Goal: Contribute content: Contribute content

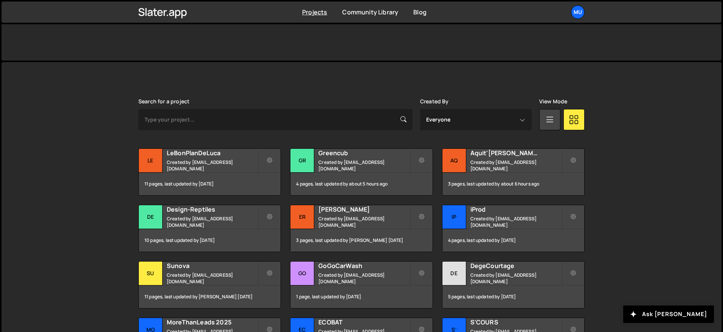
scroll to position [161, 0]
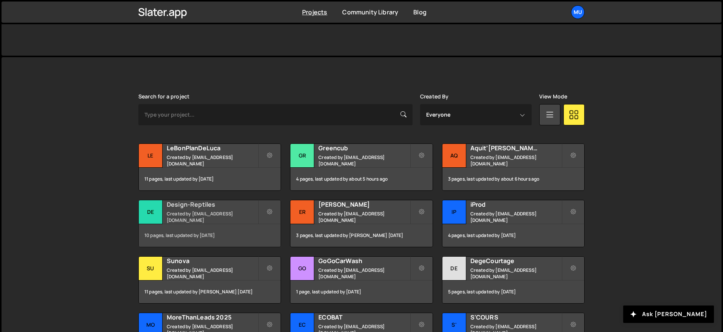
click at [182, 208] on h2 "Design-Reptiles" at bounding box center [212, 204] width 91 height 8
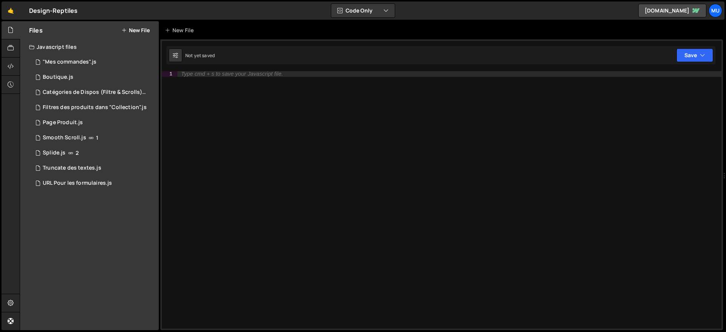
click at [147, 28] on button "New File" at bounding box center [135, 30] width 28 height 6
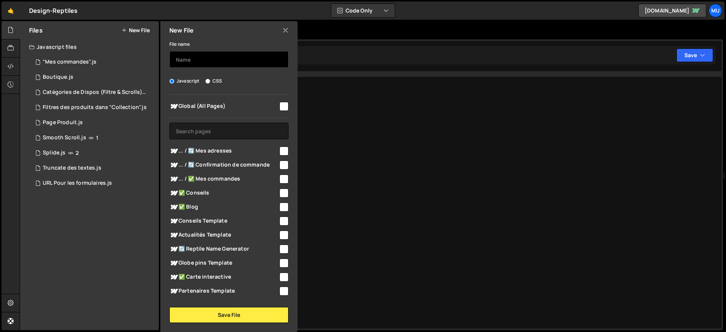
click at [210, 60] on input "text" at bounding box center [228, 59] width 119 height 17
type input "Mega-Menu"
click at [197, 113] on div "Global (All Pages) ... / 🔄 Mes adresses" at bounding box center [228, 196] width 137 height 203
click at [200, 108] on span "Global (All Pages)" at bounding box center [223, 106] width 109 height 9
checkbox input "true"
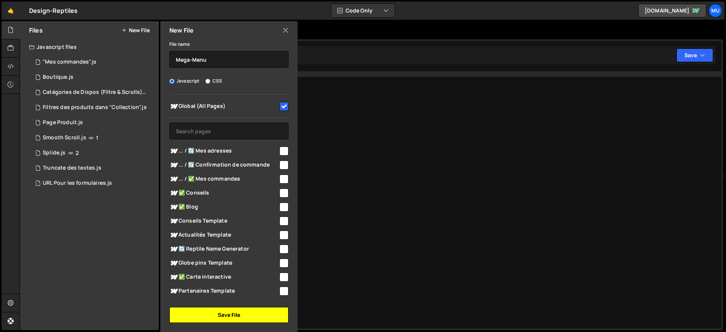
click at [220, 311] on button "Save File" at bounding box center [228, 315] width 119 height 16
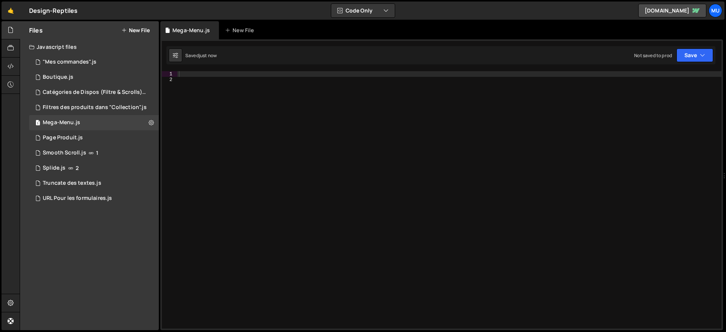
click at [360, 79] on div at bounding box center [449, 205] width 544 height 269
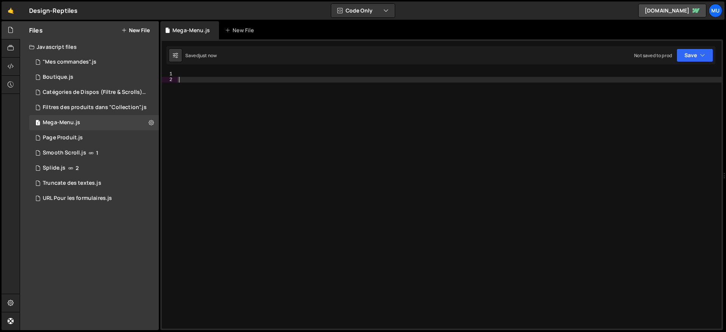
click at [362, 74] on div at bounding box center [449, 205] width 544 height 269
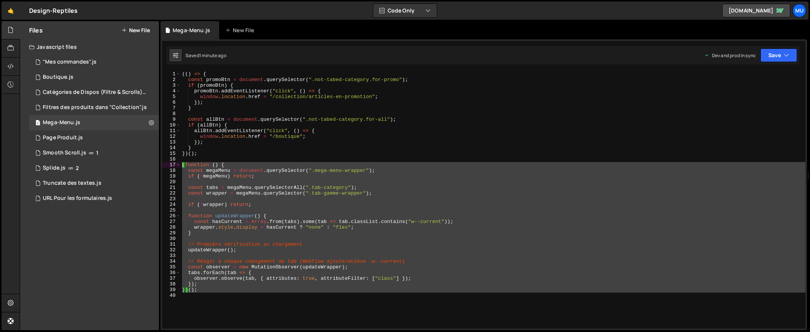
drag, startPoint x: 212, startPoint y: 296, endPoint x: 167, endPoint y: 162, distance: 141.2
click at [167, 162] on div "1 2 3 4 5 6 7 8 9 10 11 12 13 14 15 16 17 18 19 20 21 22 23 24 25 26 27 28 29 3…" at bounding box center [483, 199] width 643 height 257
type textarea "(function () { const megaMenu = document.querySelector(".mega-menu-wrapper");"
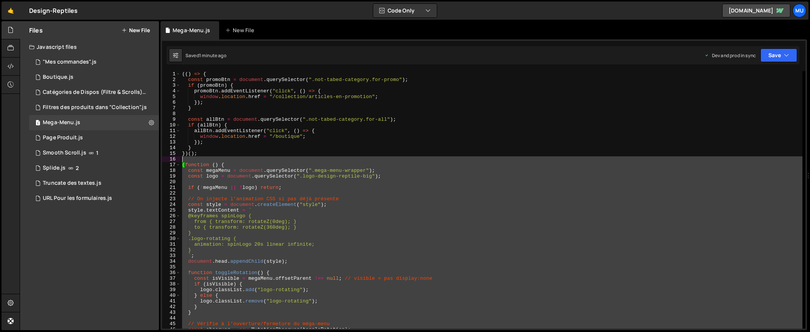
drag, startPoint x: 214, startPoint y: 190, endPoint x: 181, endPoint y: 162, distance: 43.2
click at [181, 162] on div "(( ) => { const promoBtn = document . querySelector ( ".not-tabed-category.for-…" at bounding box center [491, 205] width 622 height 269
type textarea "(function () {"
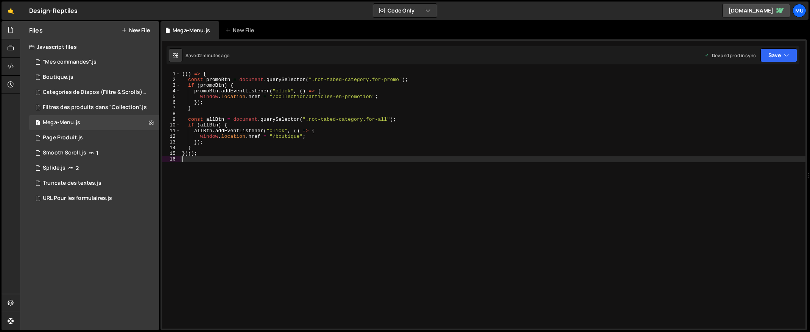
click at [405, 163] on div "(( ) => { const promoBtn = document . querySelector ( ".not-tabed-category.for-…" at bounding box center [492, 205] width 625 height 269
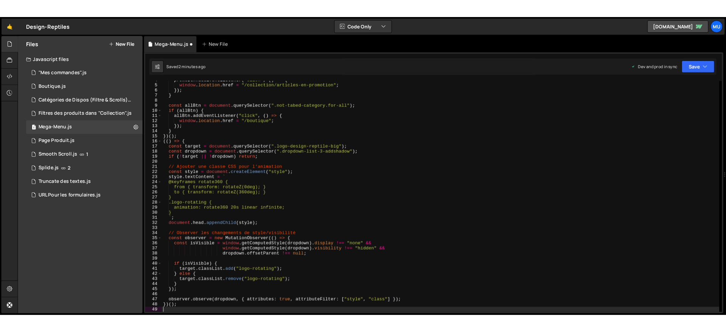
scroll to position [21, 0]
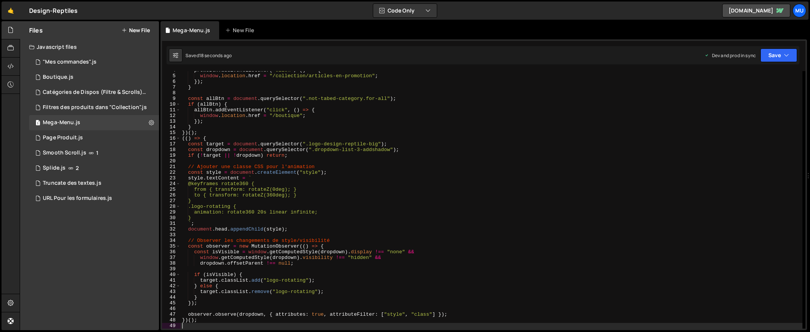
click at [275, 141] on div "promoBtn . addEventListener ( "click" , ( ) => { window . location . href = "/c…" at bounding box center [491, 201] width 622 height 269
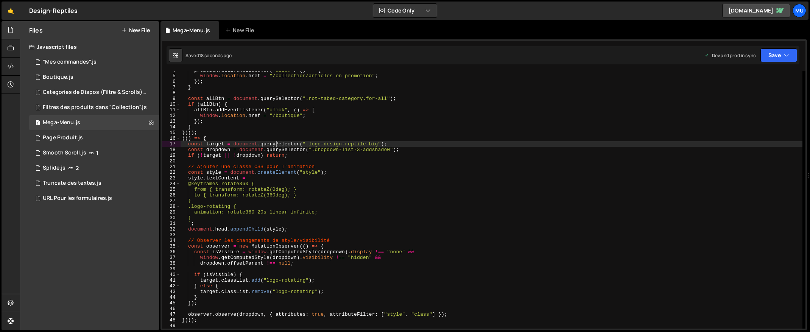
type textarea "})();"
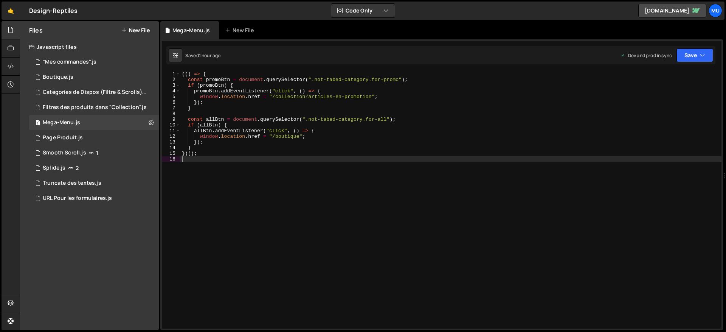
click at [250, 206] on div "(( ) => { const promoBtn = document . querySelector ( ".not-tabed-category.for-…" at bounding box center [450, 205] width 541 height 269
click at [70, 164] on div "1 Splide.js 2" at bounding box center [94, 167] width 130 height 15
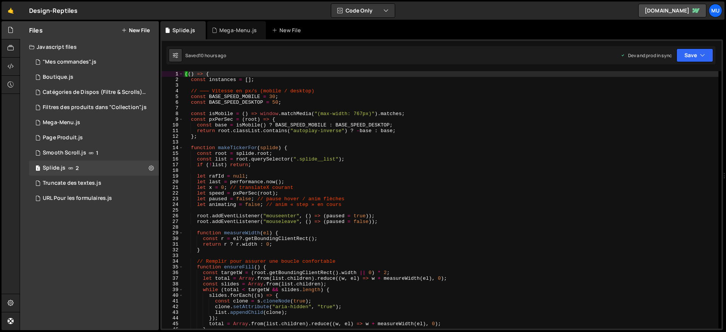
click at [300, 134] on div "(( ) => { const instances = [ ] ; // ——— Vitesse en px/s (mobile / desktop) con…" at bounding box center [450, 205] width 535 height 269
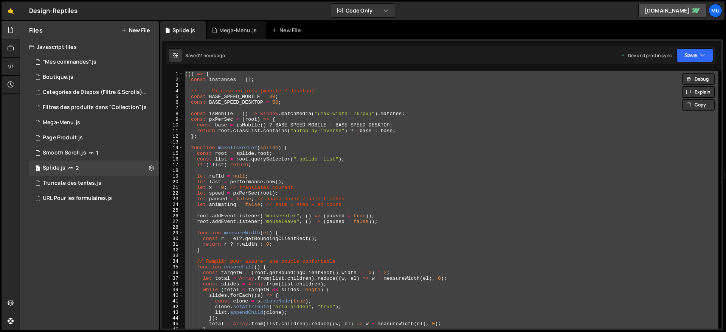
click at [330, 214] on div "(( ) => { const instances = [ ] ; // ——— Vitesse en px/s (mobile / desktop) con…" at bounding box center [450, 199] width 535 height 257
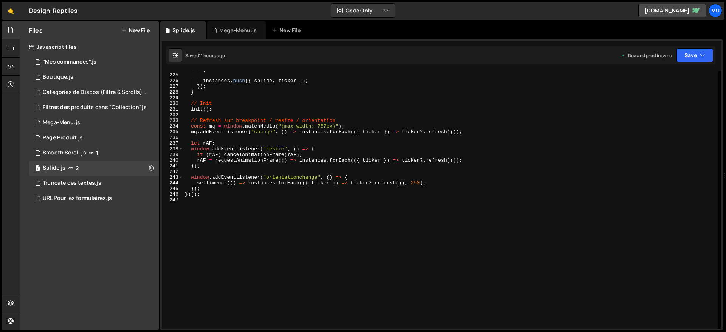
scroll to position [1270, 0]
click at [408, 157] on div "} instances . push ({ splide , ticker }) ; }) ; } // Init init ( ) ; // Refresh…" at bounding box center [450, 201] width 535 height 269
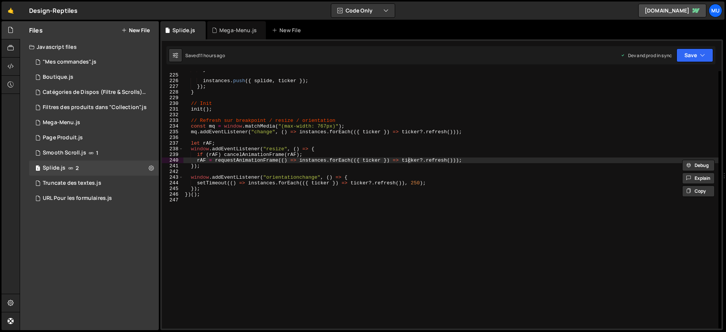
type textarea "})();"
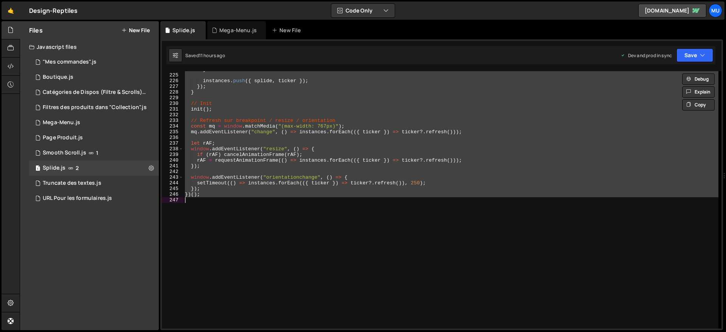
paste textarea
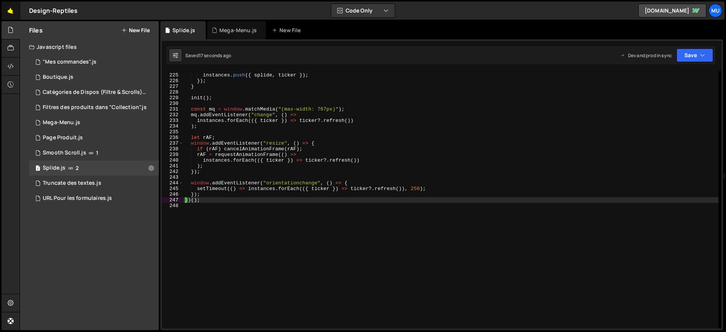
click at [6, 4] on link "🤙" at bounding box center [11, 11] width 19 height 18
click at [307, 136] on div "instances . push ({ splide , ticker }) ; }) ; } init ( ) ; const mq = window . …" at bounding box center [450, 201] width 535 height 269
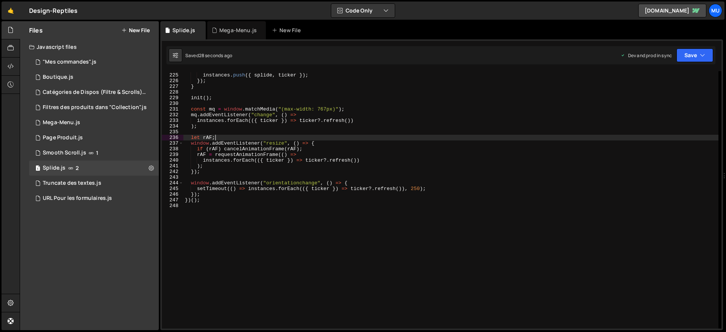
type textarea "})();"
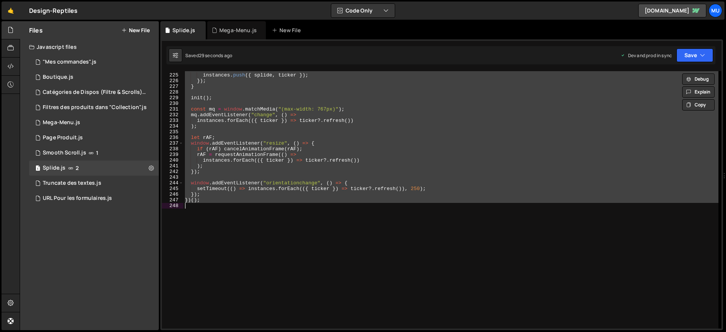
paste textarea
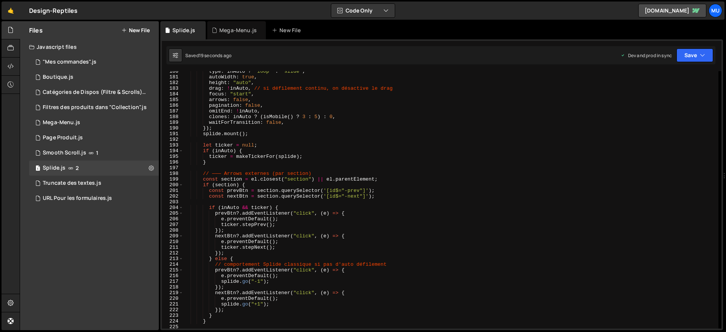
scroll to position [1018, 0]
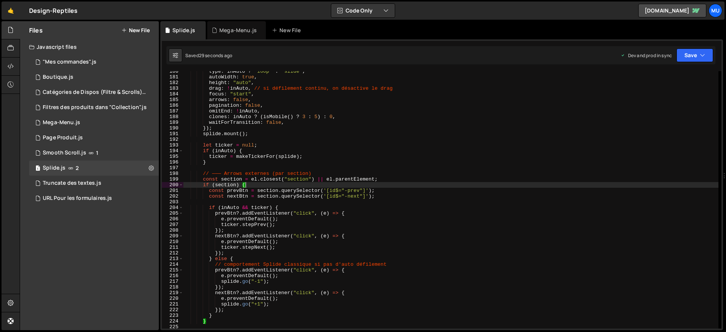
click at [466, 182] on div "type : inAuto ? "loop" : "slide" , autoWidth : true , height : "auto" , drag : …" at bounding box center [450, 202] width 535 height 269
type textarea "if (section) {"
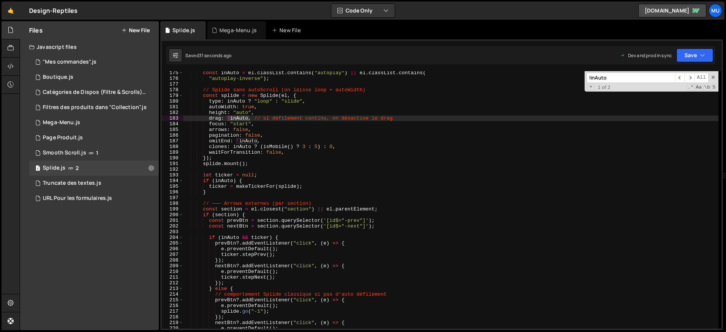
scroll to position [988, 0]
type input "!inAuto"
click at [236, 118] on div "const inAuto = el . classList . contains ( "autoplay" ) || el . classList . con…" at bounding box center [450, 199] width 535 height 257
click at [236, 118] on div "const inAuto = el . classList . contains ( "autoplay" ) || el . classList . con…" at bounding box center [450, 204] width 535 height 269
click at [315, 117] on div "const inAuto = el . classList . contains ( "autoplay" ) || el . classList . con…" at bounding box center [450, 204] width 535 height 269
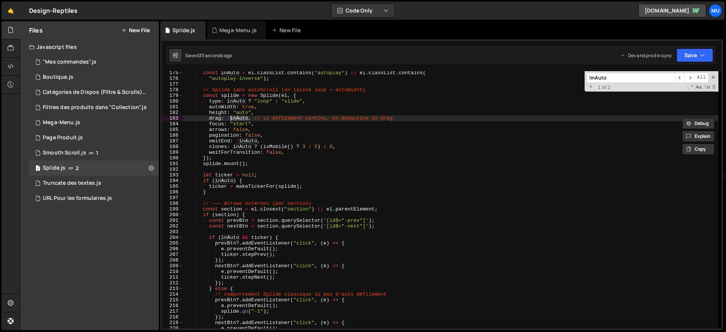
click at [315, 117] on div "const inAuto = el . classList . contains ( "autoplay" ) || el . classList . con…" at bounding box center [450, 204] width 535 height 269
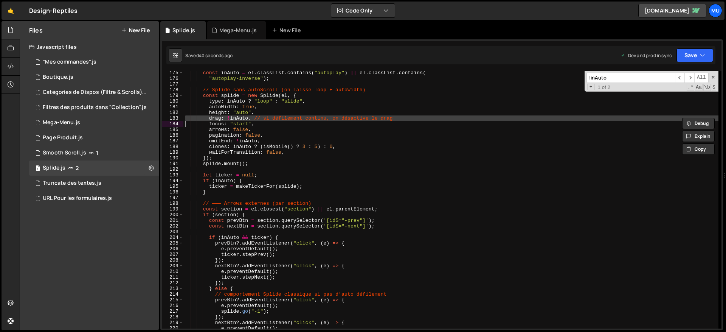
click at [286, 116] on div "const inAuto = el . classList . contains ( "autoplay" ) || el . classList . con…" at bounding box center [450, 199] width 535 height 257
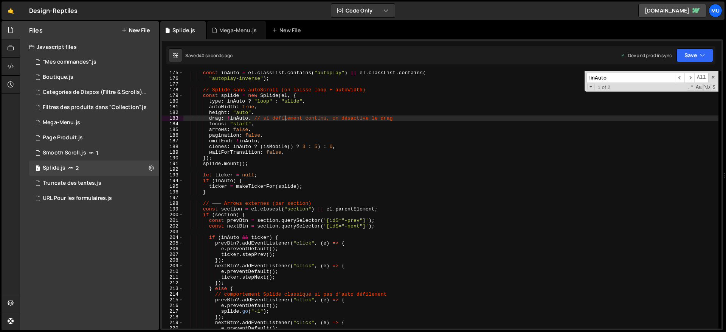
click at [246, 118] on div "const inAuto = el . classList . contains ( "autoplay" ) || el . classList . con…" at bounding box center [450, 204] width 535 height 269
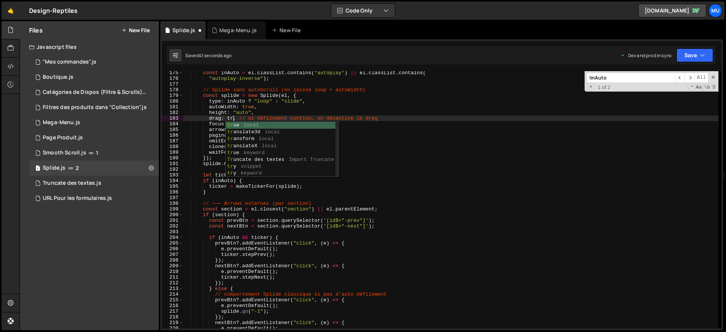
scroll to position [0, 4]
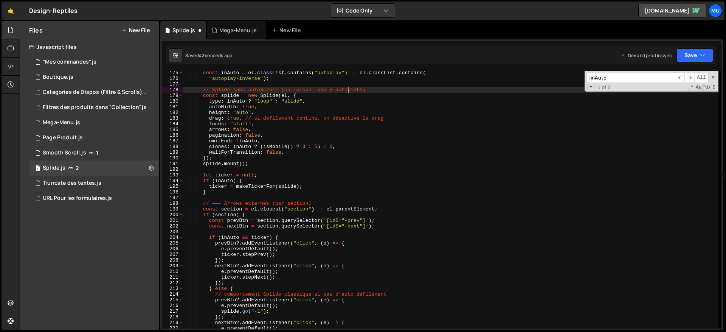
click at [348, 89] on div "const inAuto = el . classList . contains ( "autoplay" ) || el . classList . con…" at bounding box center [450, 204] width 535 height 269
click at [368, 131] on div "const inAuto = el . classList . contains ( "autoplay" ) || el . classList . con…" at bounding box center [450, 204] width 535 height 269
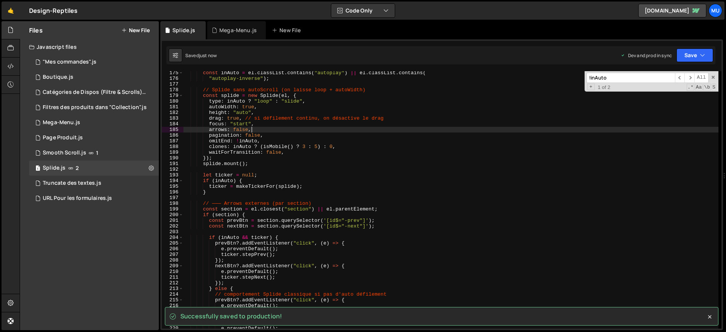
type textarea "arrows: false,"
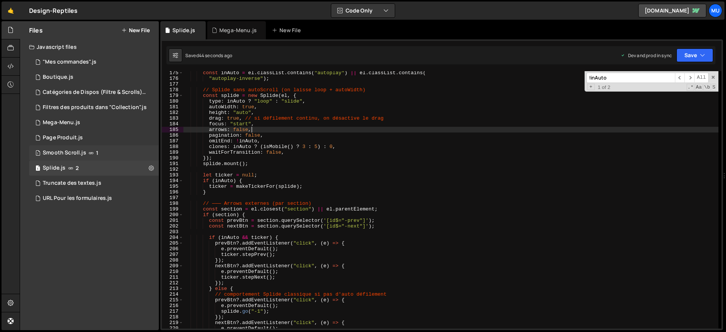
click at [149, 154] on div "1 Smooth Scroll.js 1" at bounding box center [94, 152] width 130 height 15
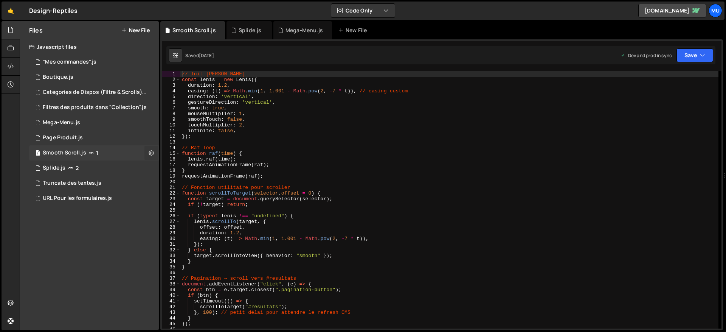
click at [151, 152] on icon at bounding box center [151, 152] width 5 height 7
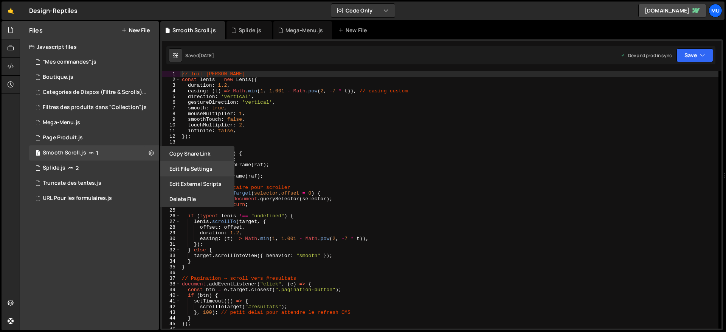
click at [195, 169] on button "Edit File Settings" at bounding box center [197, 168] width 74 height 15
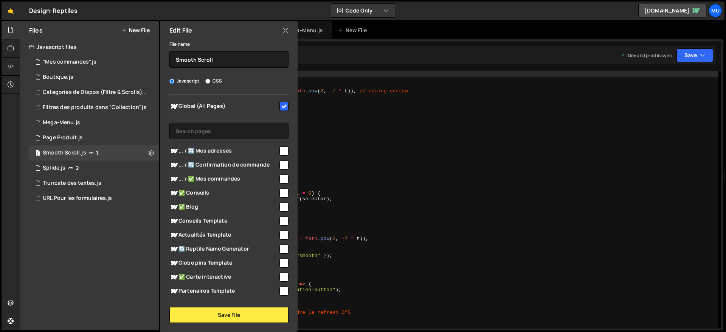
click at [278, 104] on div at bounding box center [283, 106] width 10 height 10
click at [280, 109] on input "checkbox" at bounding box center [284, 106] width 9 height 9
checkbox input "false"
click at [240, 317] on button "Save File" at bounding box center [228, 315] width 119 height 16
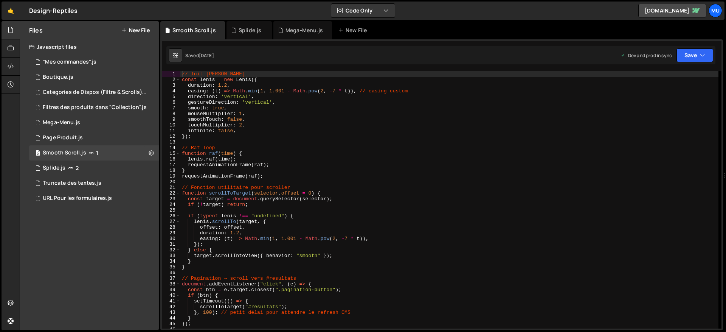
type textarea "if (!target) return;"
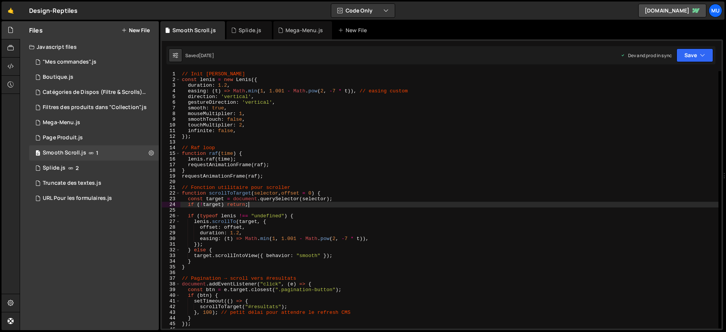
click at [387, 202] on div "// Init Lenis const lenis = new Lenis ({ duration : 1.2 , easing : ( t ) => Mat…" at bounding box center [449, 205] width 538 height 269
click at [150, 149] on icon at bounding box center [151, 152] width 5 height 7
type input "Smooth Scroll"
radio input "true"
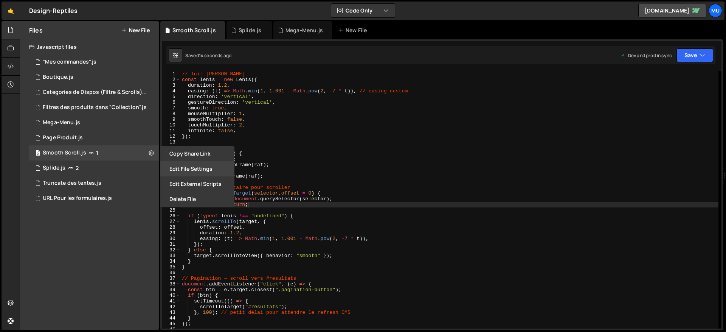
click at [190, 168] on button "Edit File Settings" at bounding box center [197, 168] width 74 height 15
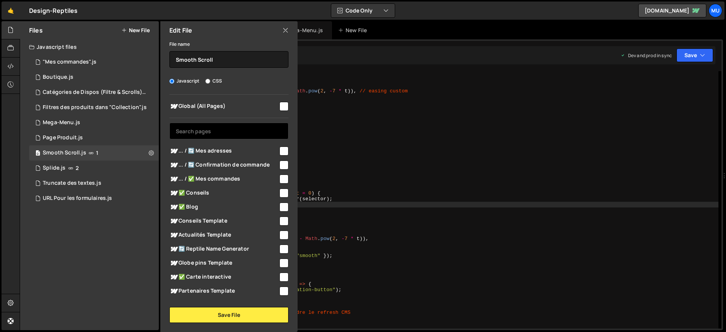
drag, startPoint x: 230, startPoint y: 150, endPoint x: 236, endPoint y: 135, distance: 15.5
click at [230, 149] on span "... / 🔄 Mes adresses" at bounding box center [223, 150] width 109 height 9
click at [231, 150] on span "... / 🔄 Mes adresses" at bounding box center [223, 150] width 109 height 9
checkbox input "false"
click at [238, 106] on span "Global (All Pages)" at bounding box center [223, 106] width 109 height 9
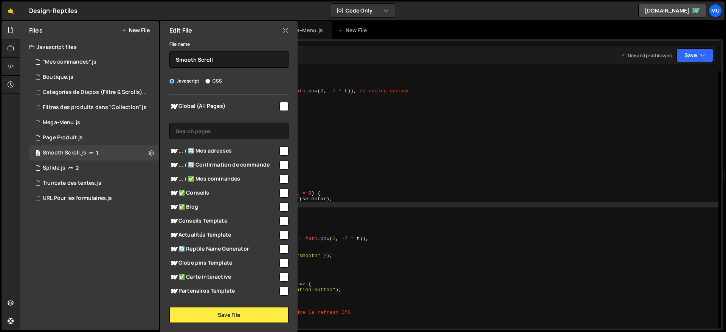
checkbox input "true"
click at [225, 315] on button "Save File" at bounding box center [228, 315] width 119 height 16
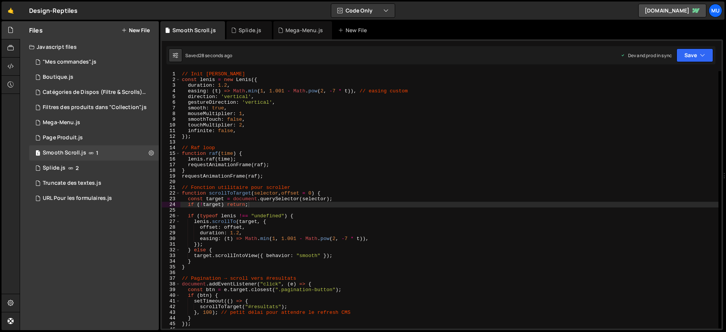
click at [280, 165] on div "// Init Lenis const lenis = new Lenis ({ duration : 1.2 , easing : ( t ) => Mat…" at bounding box center [449, 205] width 538 height 269
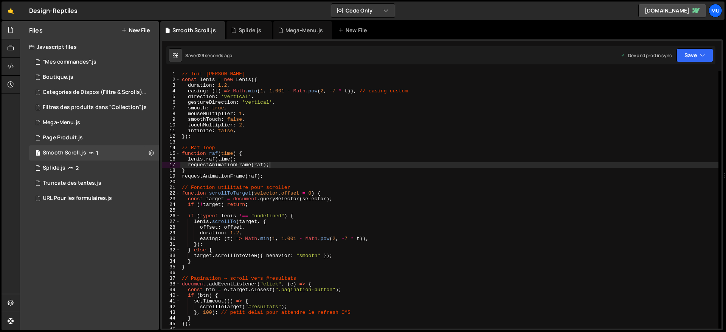
click at [292, 158] on div "// Init Lenis const lenis = new Lenis ({ duration : 1.2 , easing : ( t ) => Mat…" at bounding box center [449, 205] width 538 height 269
type textarea "lenis.raf(time);"
click at [89, 193] on div "1 URL Pour les formulaires.js 0" at bounding box center [94, 198] width 130 height 15
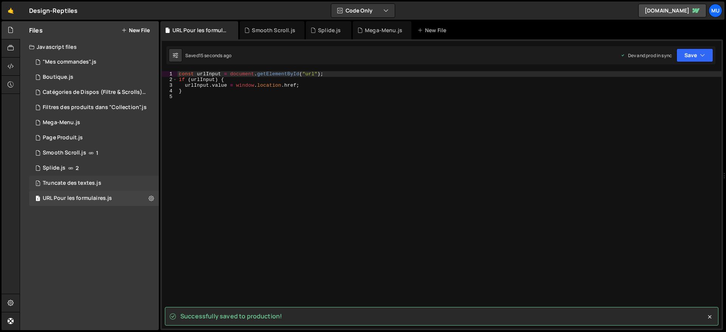
click at [88, 182] on div "Truncate des textes.js" at bounding box center [72, 183] width 59 height 7
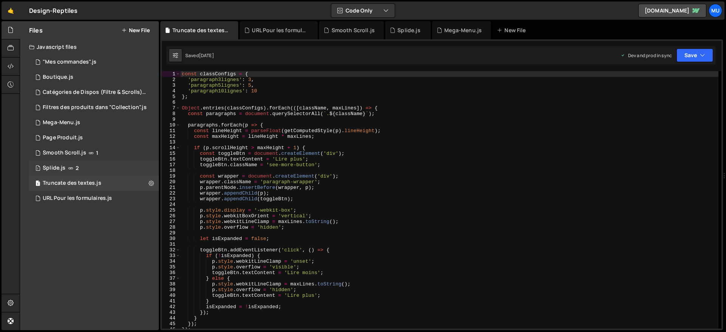
click at [81, 168] on div "1 Splide.js 2" at bounding box center [94, 167] width 130 height 15
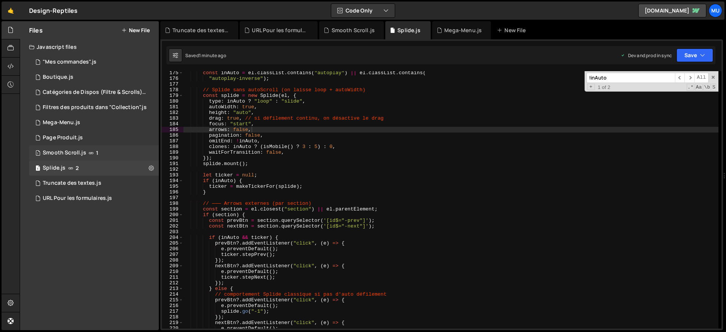
click at [83, 154] on div "Smooth Scroll.js" at bounding box center [65, 152] width 44 height 7
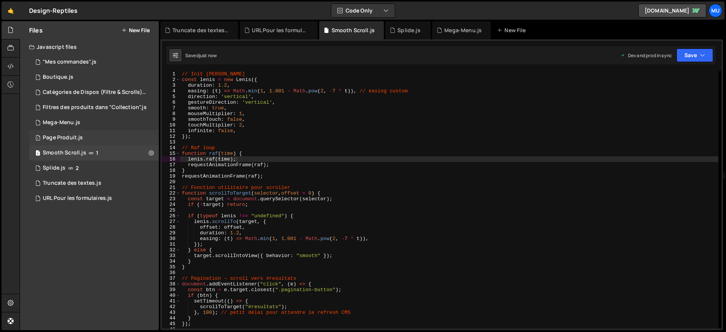
click at [77, 135] on div "Page Produit.js" at bounding box center [63, 137] width 40 height 7
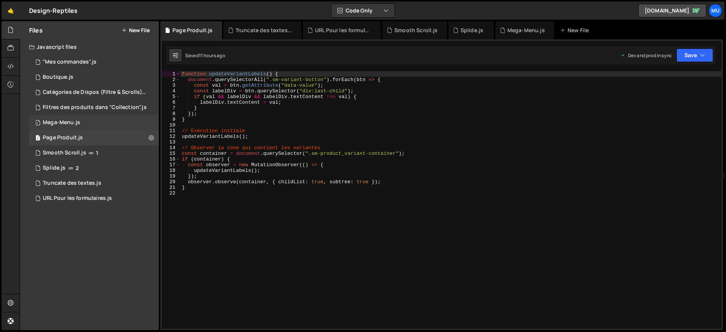
click at [78, 123] on div "Mega-Menu.js" at bounding box center [61, 122] width 37 height 7
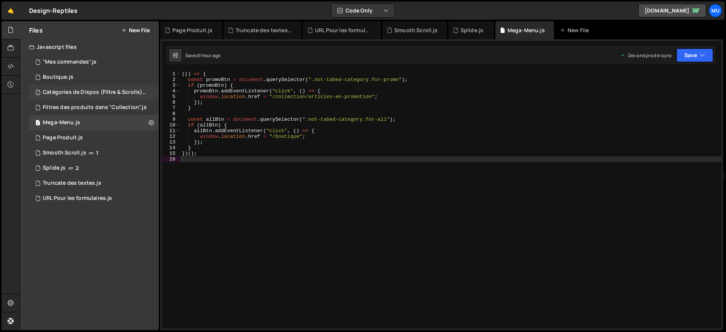
click at [96, 96] on div "1 Catégories de Dispos (Filtre & Scrolls).js 0" at bounding box center [95, 92] width 132 height 15
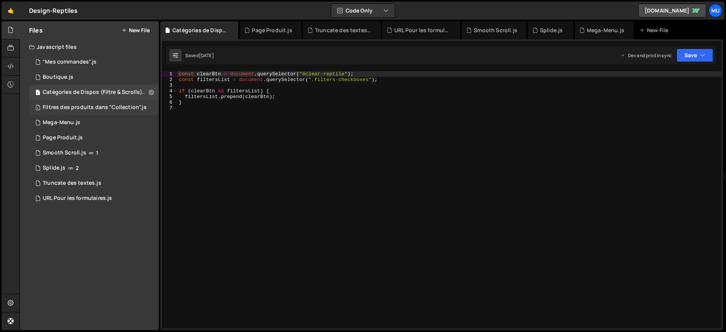
click at [93, 105] on div "Filtres des produits dans "Collection".js" at bounding box center [95, 107] width 104 height 7
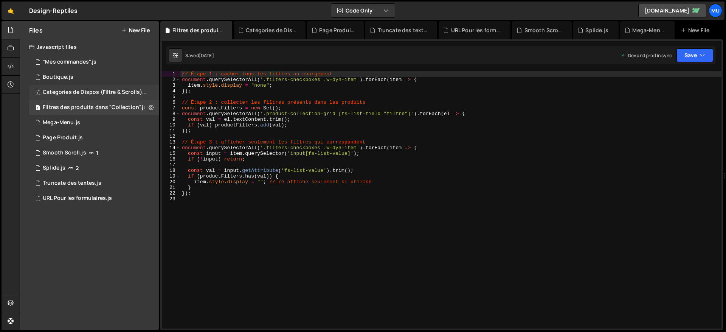
click at [95, 90] on div "Catégories de Dispos (Filtre & Scrolls).js" at bounding box center [95, 92] width 104 height 7
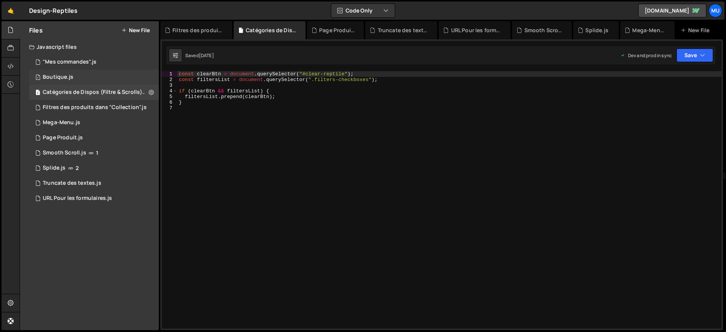
click at [85, 71] on div "1 Boutique.js 0" at bounding box center [94, 77] width 130 height 15
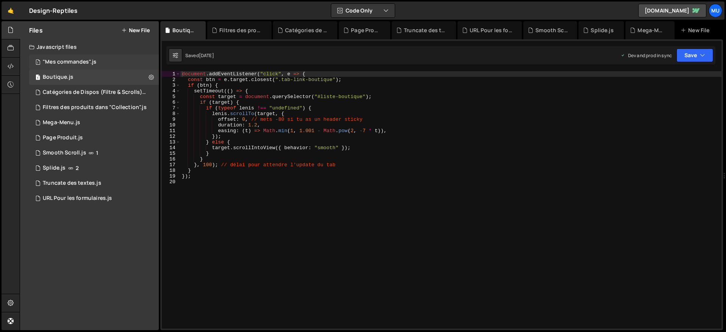
click at [87, 65] on div "1 "Mes commandes".js 0" at bounding box center [94, 61] width 130 height 15
